Goal: Task Accomplishment & Management: Complete application form

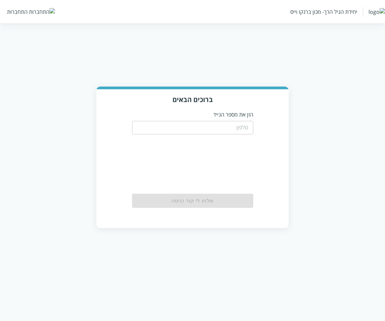
click at [237, 124] on input "tel" at bounding box center [192, 127] width 121 height 13
type input "0533115537"
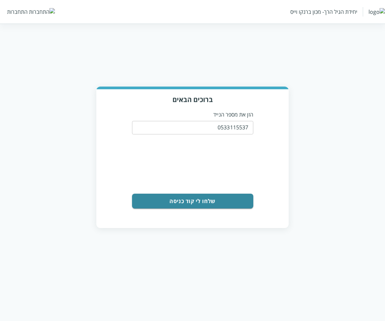
click at [218, 202] on button "שלחו לי קוד כניסה" at bounding box center [192, 201] width 121 height 15
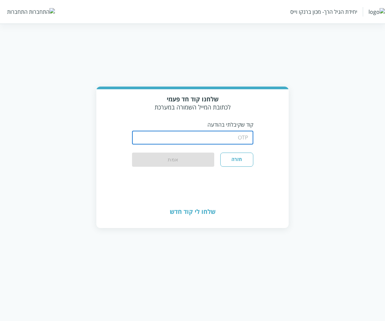
click at [242, 133] on input "string" at bounding box center [192, 137] width 121 height 13
type input "1234"
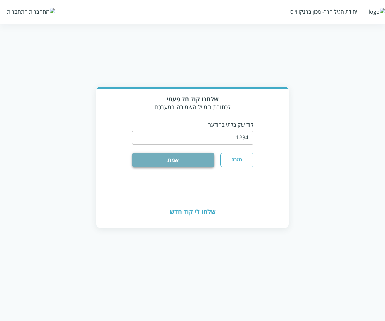
click at [201, 156] on button "אמת" at bounding box center [173, 160] width 83 height 15
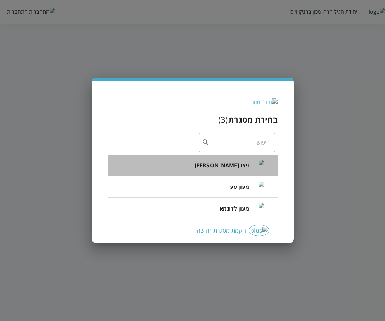
click at [219, 167] on li "ויצו רפפורט" at bounding box center [193, 166] width 170 height 22
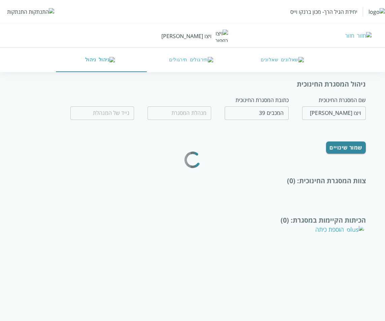
type input "חנה לל"
type input "0532654189"
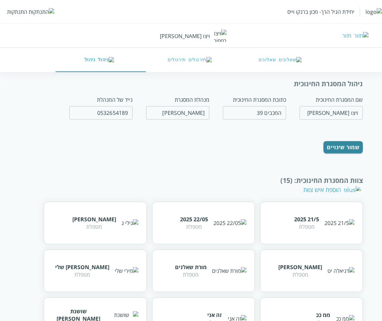
click at [283, 61] on button "שאלונים" at bounding box center [282, 60] width 91 height 24
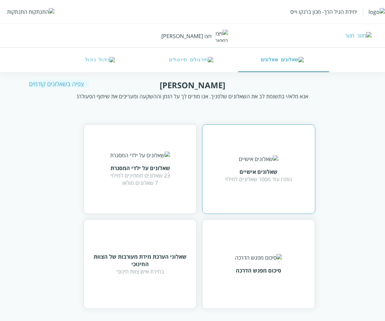
click at [250, 161] on div "שאלונים אישיים נותרו עוד מספר שאלונים למילוי" at bounding box center [258, 169] width 67 height 28
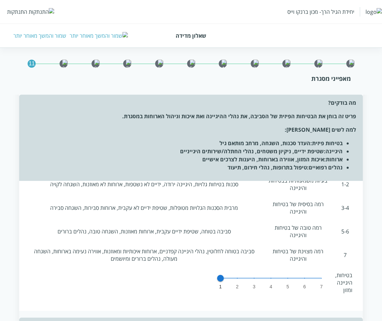
scroll to position [34, 0]
click at [239, 277] on span at bounding box center [271, 277] width 101 height 1
click at [237, 277] on span at bounding box center [271, 277] width 101 height 1
click at [257, 277] on span at bounding box center [271, 277] width 101 height 1
click at [269, 273] on span "1 2 3 4 5 6 7 2" at bounding box center [271, 278] width 101 height 10
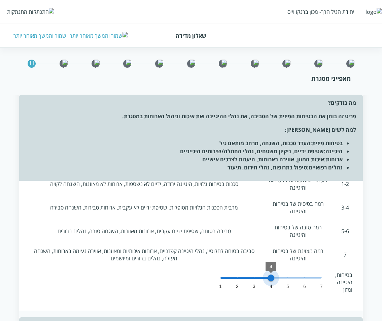
click at [285, 273] on span "1 2 3 4 5 6 7 4" at bounding box center [271, 278] width 101 height 10
type input "5"
click at [302, 273] on span "1 2 3 4 5 6 7 5" at bounding box center [271, 278] width 101 height 10
type input "2"
click at [254, 273] on span "1 2 3 4 5 6 7 2" at bounding box center [271, 278] width 101 height 10
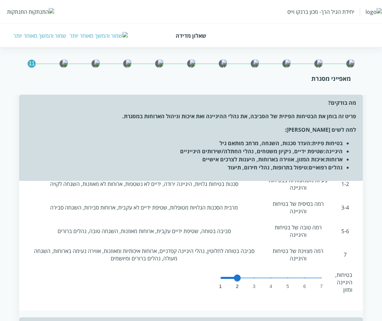
scroll to position [0, 0]
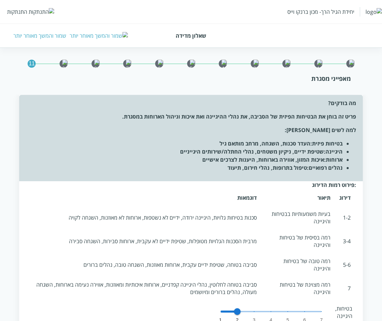
click at [43, 34] on div "שמור והמשך מאוחר יותר" at bounding box center [39, 35] width 53 height 7
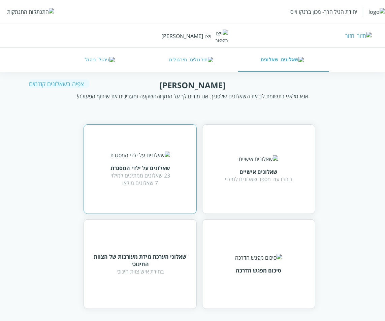
click at [182, 155] on div "שאלונים על ילדי המסגרת 23 שאלונים ממתינים למילוי 7 שאלונים מולאו" at bounding box center [140, 169] width 113 height 90
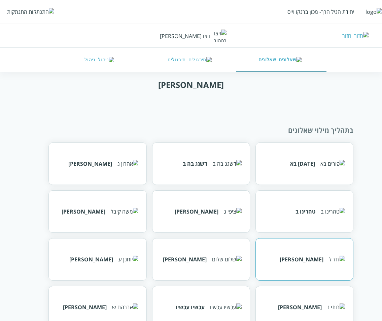
click at [270, 249] on div "דוד ל" at bounding box center [305, 259] width 98 height 42
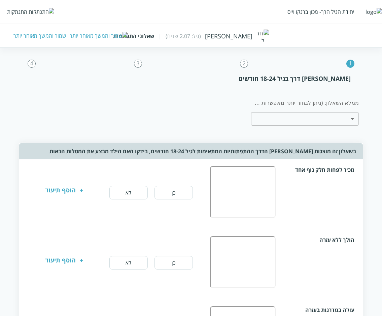
click at [56, 36] on div "שמור והמשך מאוחר יותר" at bounding box center [39, 35] width 53 height 7
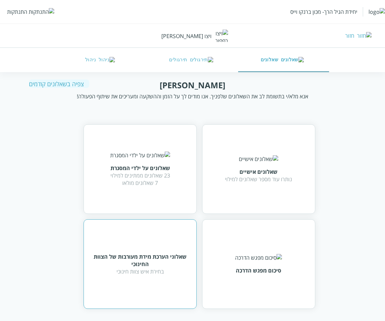
click at [133, 268] on div "בחירת איש צוות חינוכי" at bounding box center [140, 271] width 96 height 7
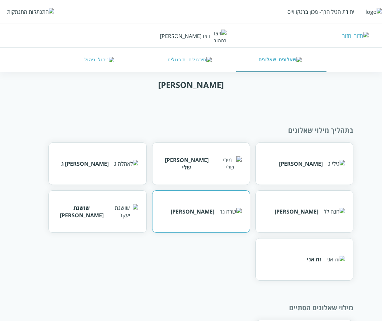
click at [210, 209] on div "שרה גר" at bounding box center [193, 211] width 44 height 7
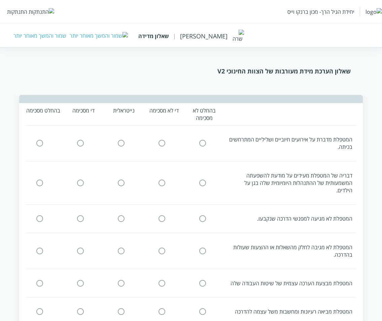
click at [33, 34] on div "שמור והמשך מאוחר יותר" at bounding box center [39, 35] width 53 height 7
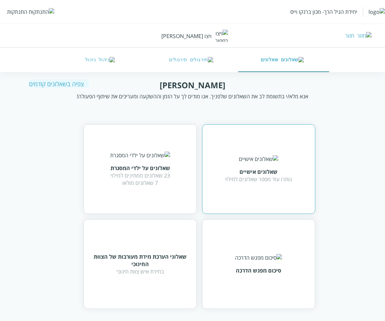
click at [240, 164] on div "שאלונים אישיים נותרו עוד מספר שאלונים למילוי" at bounding box center [258, 169] width 67 height 28
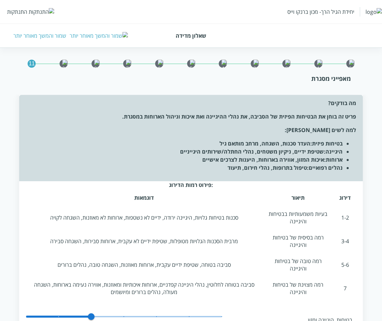
click at [304, 215] on td "בעיות משמעותיות בבטיחות והיגיינה" at bounding box center [298, 218] width 72 height 22
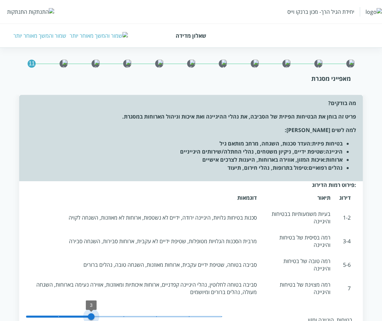
click at [124, 316] on span at bounding box center [124, 316] width 1 height 1
type input "4"
click at [158, 312] on span "1 2 3 4 5 6 7 3" at bounding box center [124, 317] width 196 height 10
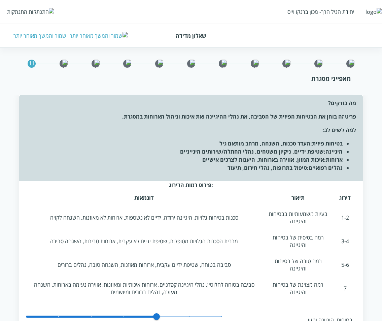
click at [123, 312] on span "1 2 3 4 5 6 7 5" at bounding box center [124, 317] width 196 height 10
click at [157, 312] on span "1 2 3 4 5 6 7 3" at bounding box center [124, 317] width 196 height 10
type input "6"
click at [191, 312] on span "1 2 3 4 5 6 7 5" at bounding box center [124, 317] width 196 height 10
click at [42, 35] on div "שמור והמשך מאוחר יותר" at bounding box center [39, 35] width 53 height 7
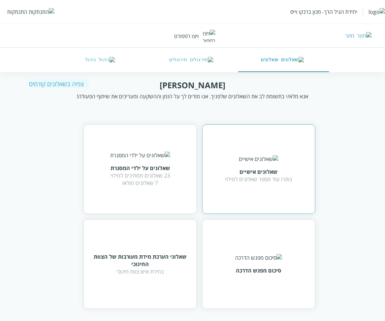
click at [263, 155] on img at bounding box center [258, 158] width 39 height 7
